Goal: Information Seeking & Learning: Learn about a topic

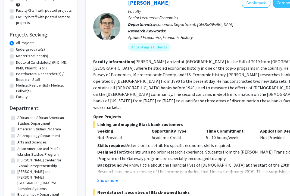
scroll to position [63, 0]
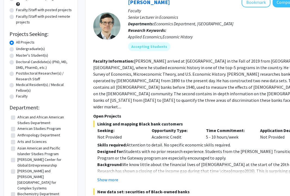
click at [16, 48] on label "Undergraduate(s)" at bounding box center [30, 49] width 29 height 6
click at [16, 48] on input "Undergraduate(s)" at bounding box center [18, 48] width 4 height 4
radio input "true"
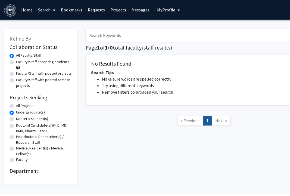
click at [14, 107] on div "All Projects" at bounding box center [41, 106] width 63 height 7
click at [16, 106] on label "All Projects" at bounding box center [25, 106] width 19 height 6
click at [16, 106] on input "All Projects" at bounding box center [18, 105] width 4 height 4
radio input "true"
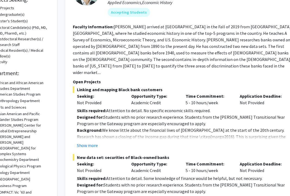
scroll to position [100, 20]
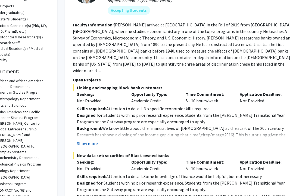
click at [91, 140] on button "Show more" at bounding box center [87, 143] width 21 height 7
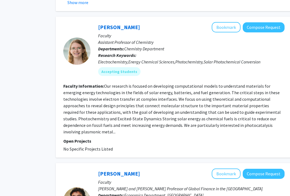
scroll to position [795, 31]
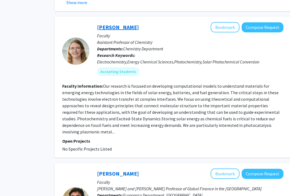
click at [119, 24] on link "[PERSON_NAME]" at bounding box center [118, 27] width 42 height 7
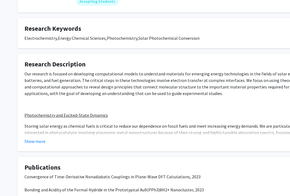
scroll to position [88, 0]
click at [31, 143] on button "Show more" at bounding box center [34, 141] width 21 height 7
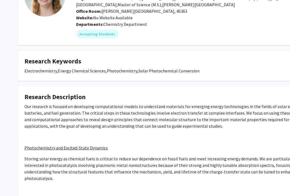
scroll to position [0, 0]
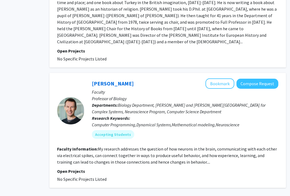
scroll to position [1682, 36]
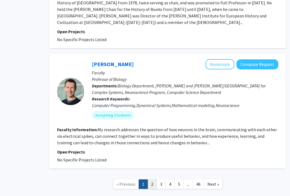
click at [152, 179] on link "2" at bounding box center [152, 184] width 9 height 10
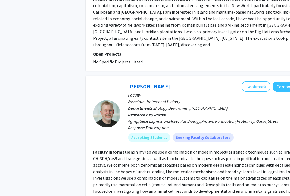
scroll to position [1112, 0]
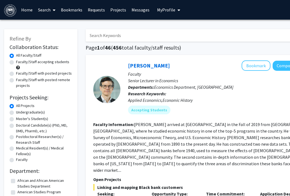
click at [164, 19] on button "My Profile" at bounding box center [169, 10] width 26 height 20
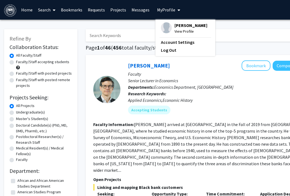
click at [179, 31] on span "View Profile" at bounding box center [191, 31] width 33 height 6
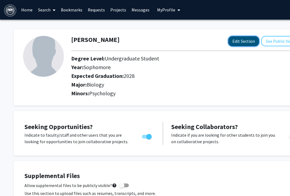
click at [244, 44] on button "Edit Section" at bounding box center [244, 41] width 31 height 10
select select "sophomore"
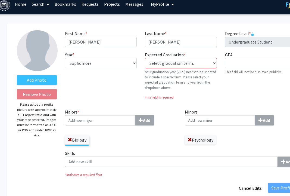
scroll to position [6, 7]
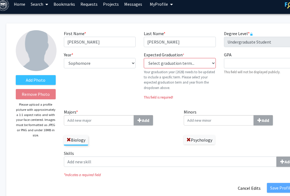
click at [105, 122] on input "Majors * Add" at bounding box center [99, 120] width 70 height 10
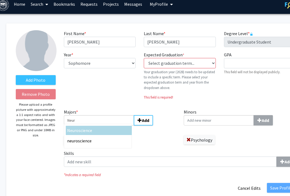
type input "Neur"
click at [95, 132] on div "Neur oscience" at bounding box center [98, 130] width 63 height 7
click at [95, 125] on input "Neur" at bounding box center [99, 120] width 70 height 10
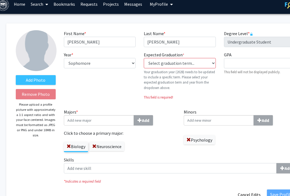
click at [218, 122] on input "Minors Add" at bounding box center [219, 120] width 70 height 10
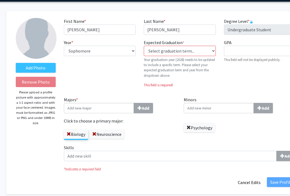
scroll to position [21, 7]
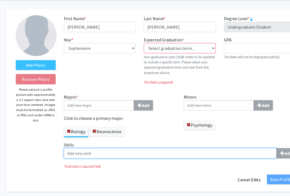
click at [174, 149] on input "Skills Add" at bounding box center [170, 153] width 213 height 10
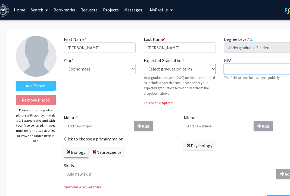
click at [234, 72] on input "GPA required" at bounding box center [260, 69] width 72 height 10
type input "3.45"
click at [266, 97] on div "GPA required 3.45 This field will not be displayed publicly." at bounding box center [260, 83] width 80 height 53
click at [204, 106] on div "Expected Graduation * required Select graduation term... Previous: 2028 (Please…" at bounding box center [180, 83] width 80 height 53
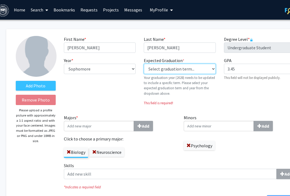
click at [197, 71] on select "Select graduation term... Previous: 2028 (Please select a specific term) Spring…" at bounding box center [180, 69] width 72 height 10
select select "42: spring_2028"
click at [144, 64] on select "Select graduation term... Previous: 2028 (Please select a specific term) Spring…" at bounding box center [180, 69] width 72 height 10
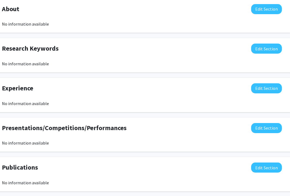
scroll to position [353, 21]
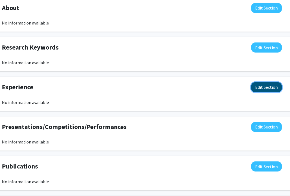
click at [265, 87] on button "Edit Section" at bounding box center [267, 87] width 31 height 10
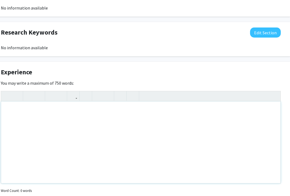
scroll to position [379, 22]
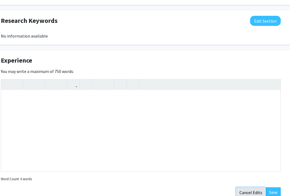
click at [247, 189] on button "Cancel Edits" at bounding box center [251, 192] width 30 height 10
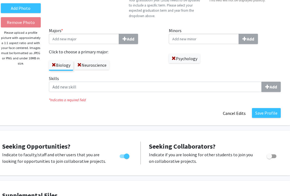
scroll to position [67, 22]
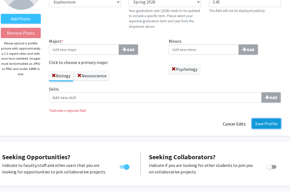
click at [269, 122] on button "Save Profile" at bounding box center [266, 124] width 29 height 10
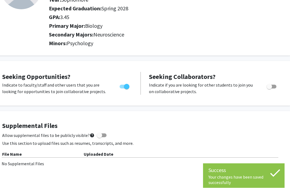
scroll to position [0, 22]
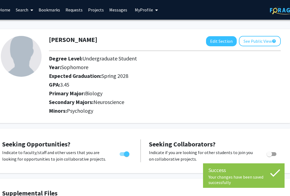
click at [94, 11] on link "Projects" at bounding box center [95, 9] width 21 height 19
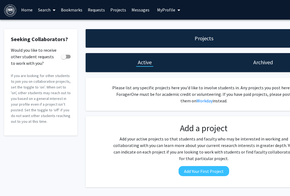
click at [26, 10] on link "Home" at bounding box center [27, 9] width 17 height 19
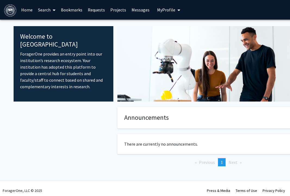
click at [44, 11] on link "Search" at bounding box center [46, 9] width 23 height 19
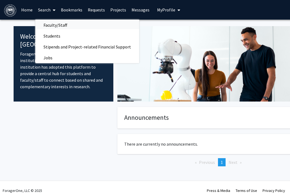
click at [65, 23] on span "Faculty/Staff" at bounding box center [55, 25] width 40 height 11
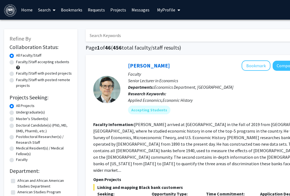
click at [16, 60] on label "Faculty/Staff accepting students" at bounding box center [42, 62] width 53 height 6
click at [16, 60] on input "Faculty/Staff accepting students" at bounding box center [18, 61] width 4 height 4
radio input "true"
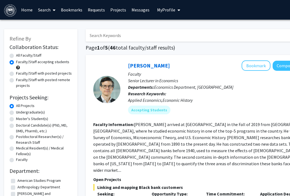
click at [16, 73] on label "Faculty/Staff with posted projects" at bounding box center [44, 73] width 56 height 6
click at [16, 73] on input "Faculty/Staff with posted projects" at bounding box center [18, 72] width 4 height 4
radio input "true"
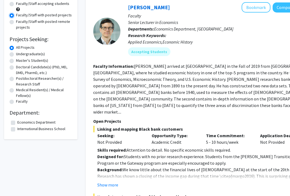
scroll to position [38, 0]
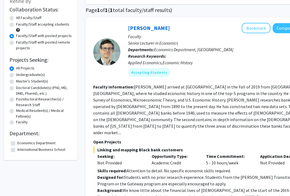
click at [16, 43] on label "Faculty/Staff with posted remote projects" at bounding box center [44, 44] width 56 height 11
click at [16, 43] on input "Faculty/Staff with posted remote projects" at bounding box center [18, 41] width 4 height 4
radio input "true"
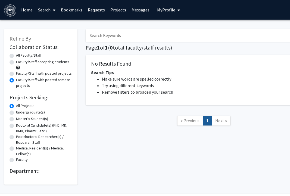
click at [16, 63] on label "Faculty/Staff accepting students" at bounding box center [42, 62] width 53 height 6
click at [16, 63] on input "Faculty/Staff accepting students" at bounding box center [18, 61] width 4 height 4
radio input "true"
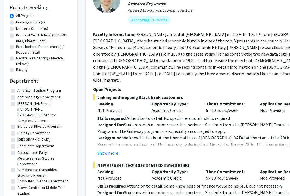
scroll to position [91, 0]
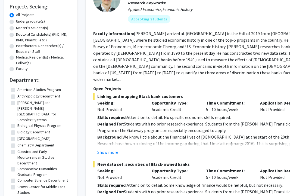
click at [17, 129] on label "Biology Department" at bounding box center [33, 132] width 33 height 6
click at [17, 129] on input "Biology Department" at bounding box center [19, 131] width 4 height 4
checkbox input "true"
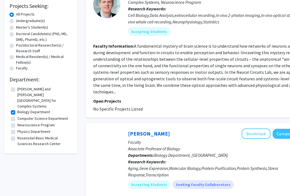
scroll to position [94, 0]
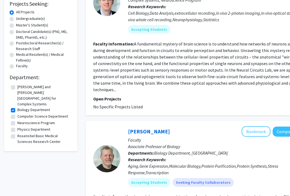
click at [17, 120] on label "Neuroscience Program" at bounding box center [36, 123] width 38 height 6
click at [17, 120] on input "Neuroscience Program" at bounding box center [19, 122] width 4 height 4
checkbox input "true"
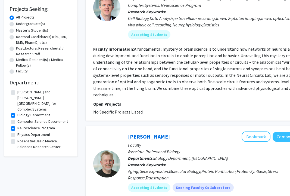
scroll to position [106, 0]
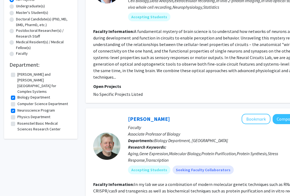
click at [17, 114] on label "Physics Department" at bounding box center [33, 117] width 33 height 6
click at [17, 114] on input "Physics Department" at bounding box center [19, 116] width 4 height 4
checkbox input "true"
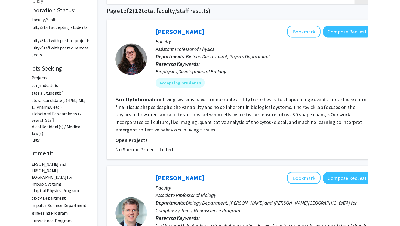
scroll to position [38, 0]
